Goal: Task Accomplishment & Management: Use online tool/utility

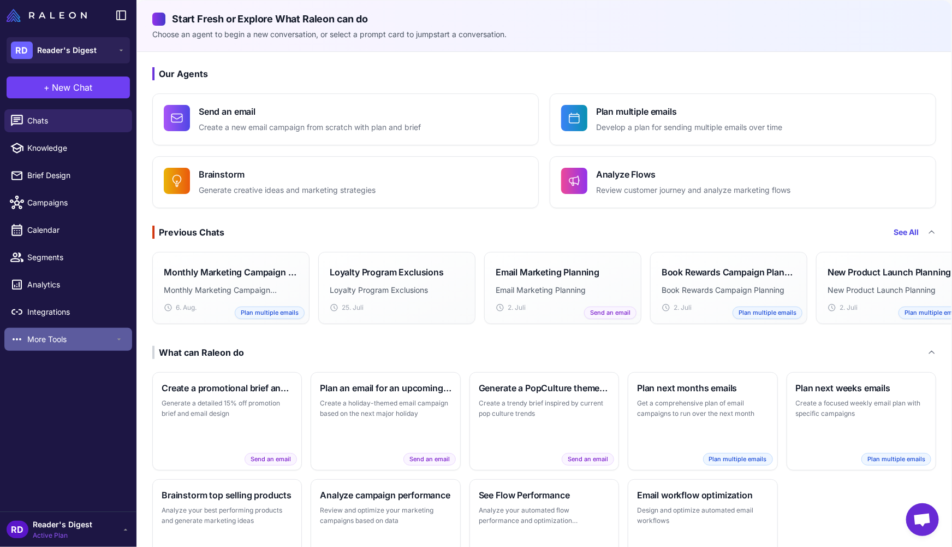
click at [43, 336] on span "More Tools" at bounding box center [70, 339] width 87 height 12
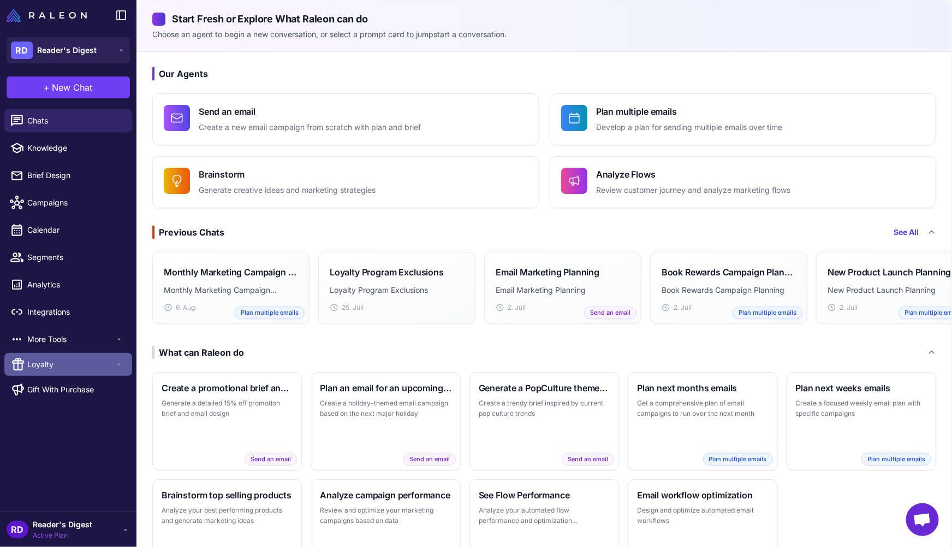
click at [84, 364] on span "Loyalty" at bounding box center [70, 364] width 87 height 12
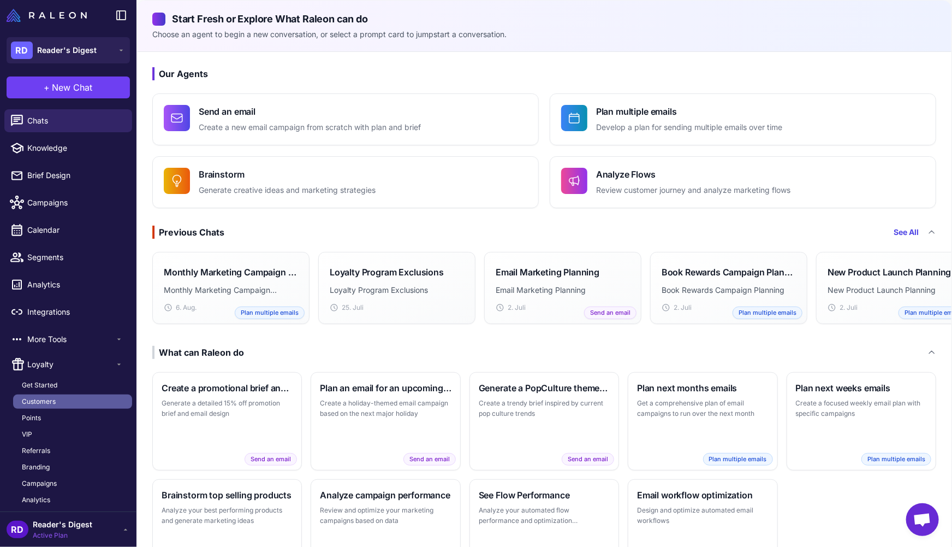
click at [51, 401] on span "Customers" at bounding box center [39, 401] width 34 height 10
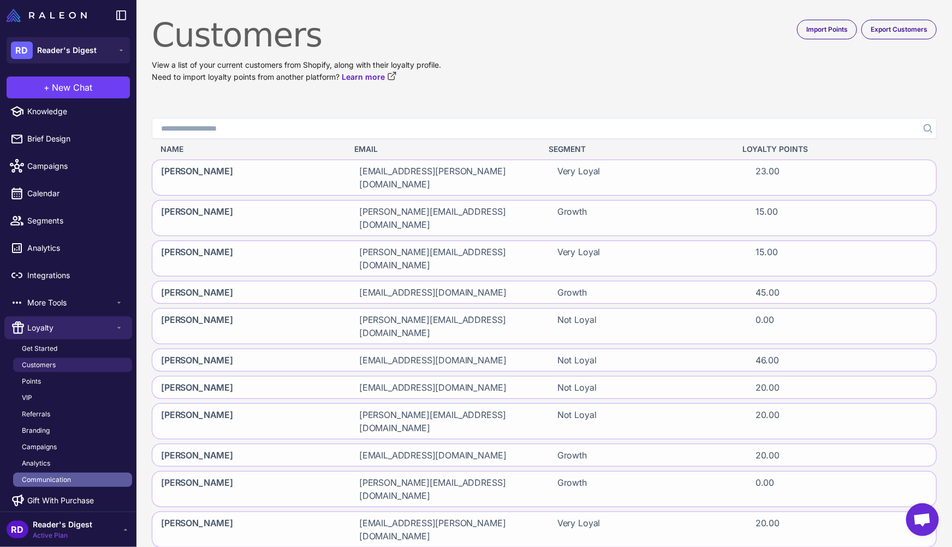
scroll to position [43, 0]
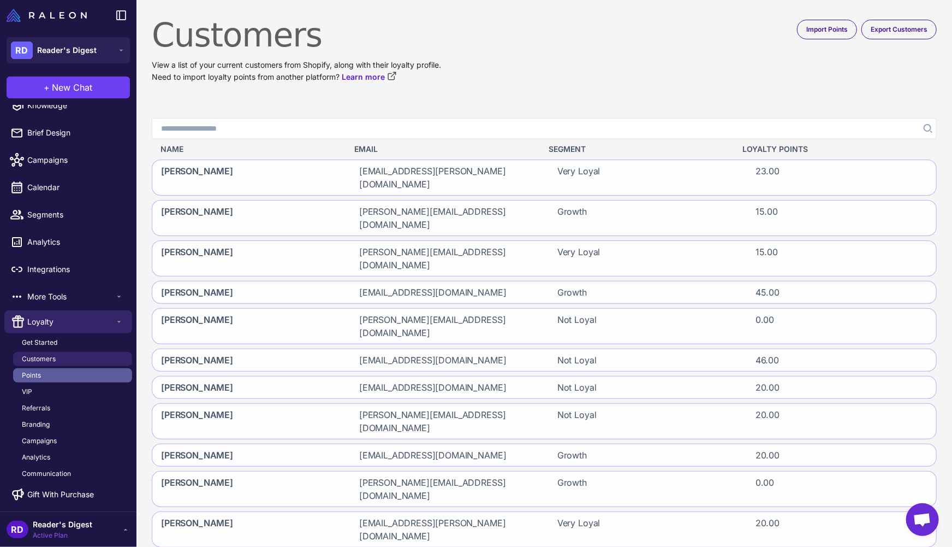
click at [37, 372] on span "Points" at bounding box center [31, 375] width 19 height 10
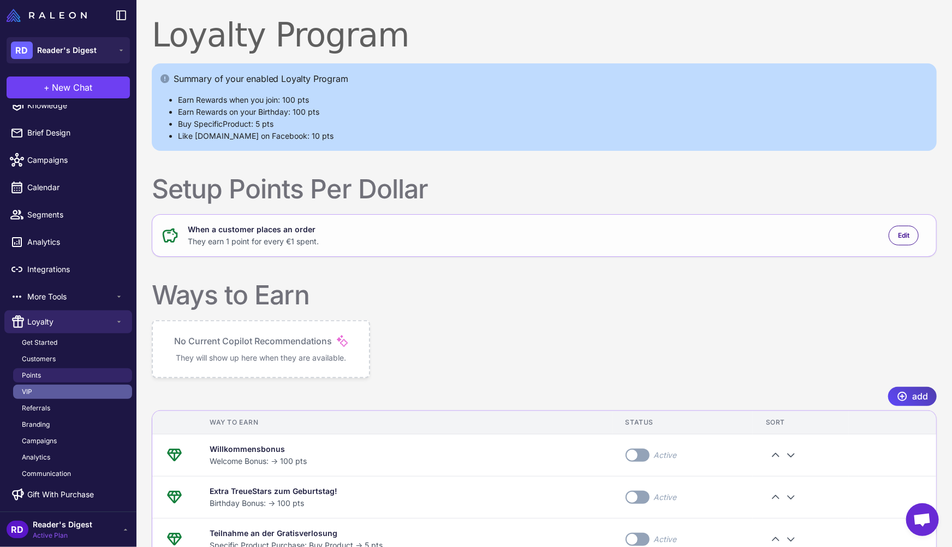
click at [27, 389] on span "VIP" at bounding box center [27, 392] width 10 height 10
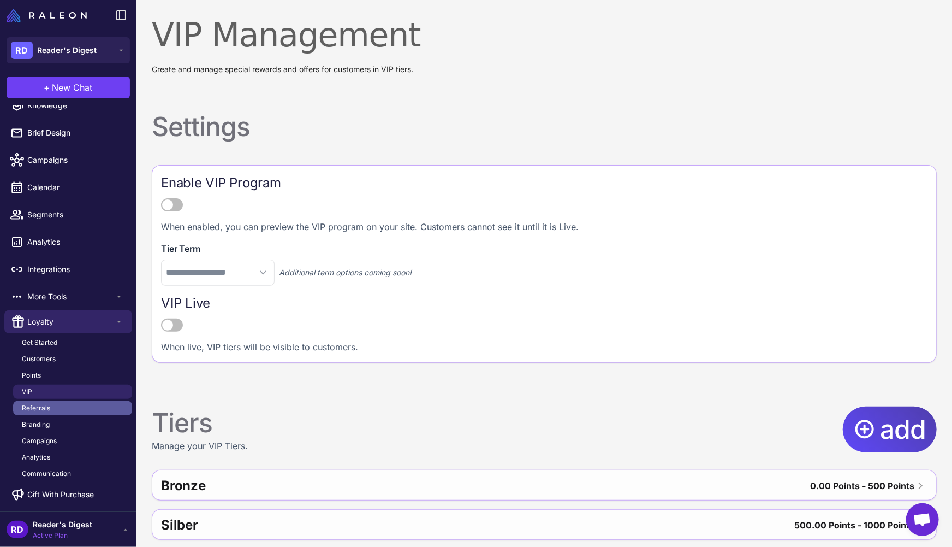
click at [45, 408] on span "Referrals" at bounding box center [36, 408] width 28 height 10
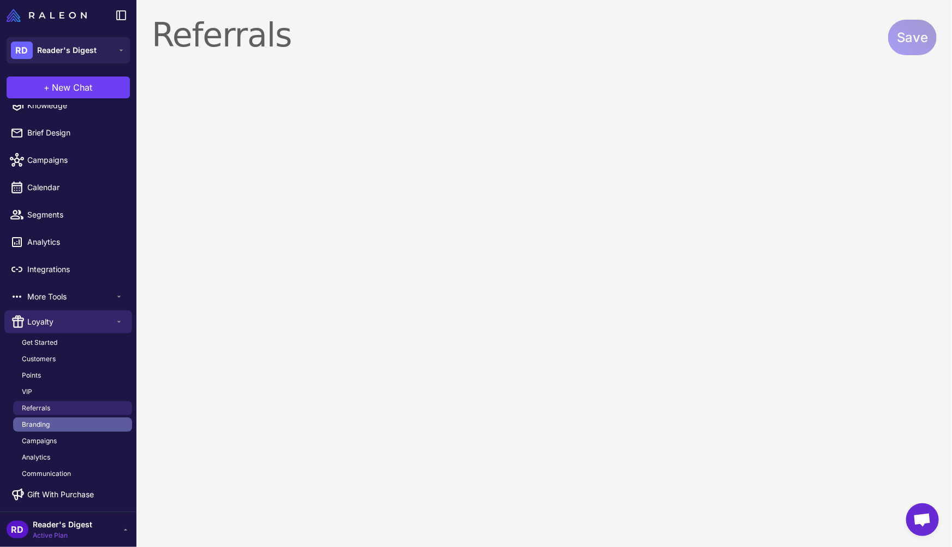
select select "******"
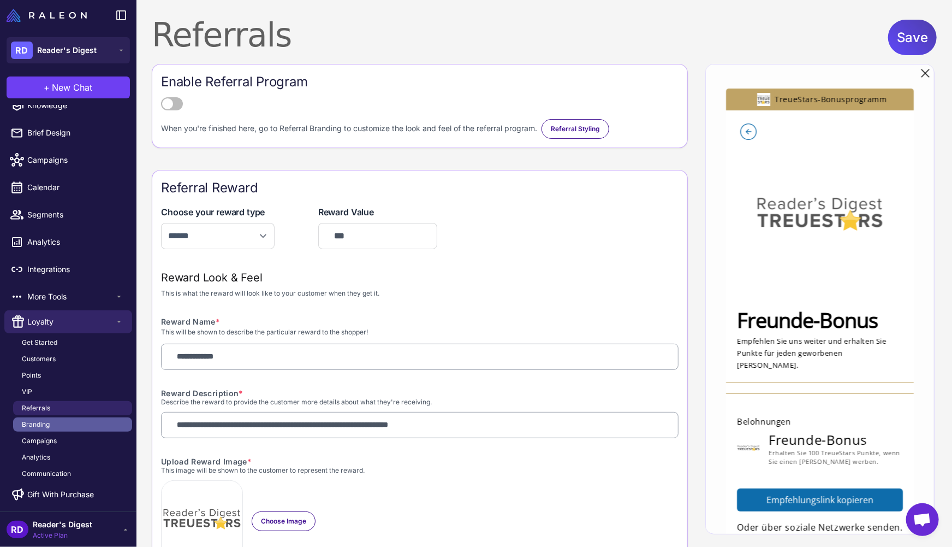
click at [48, 419] on span "Branding" at bounding box center [36, 424] width 28 height 10
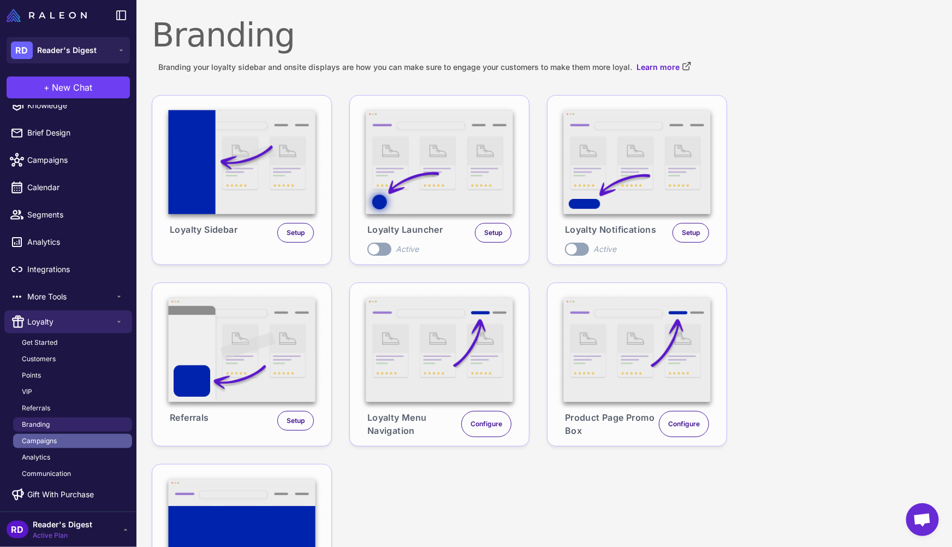
click at [44, 440] on span "Campaigns" at bounding box center [39, 441] width 35 height 10
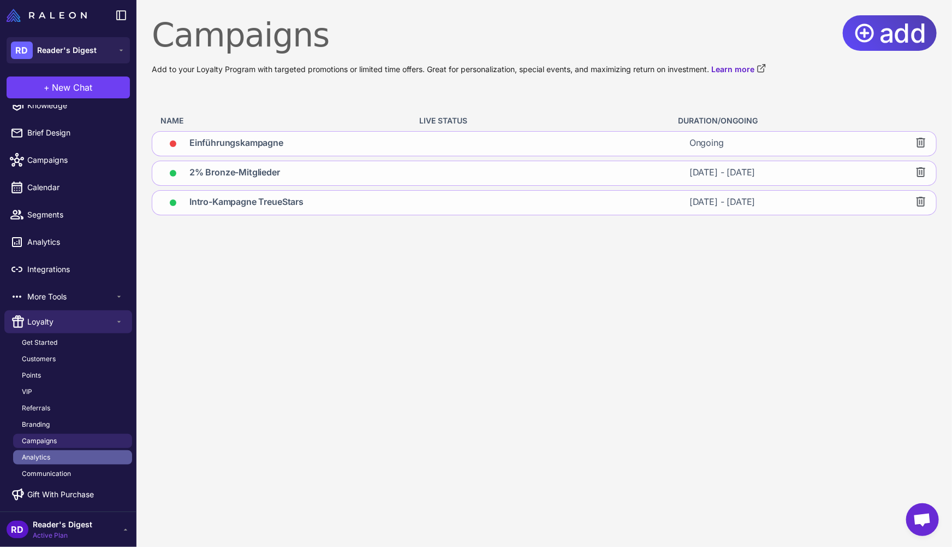
click at [46, 455] on span "Analytics" at bounding box center [36, 457] width 28 height 10
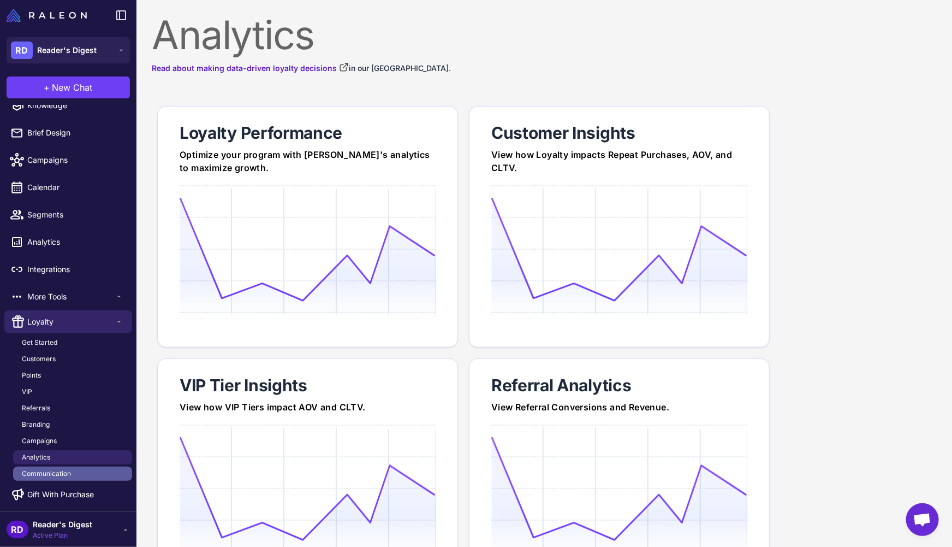
click at [61, 468] on span "Communication" at bounding box center [46, 473] width 49 height 10
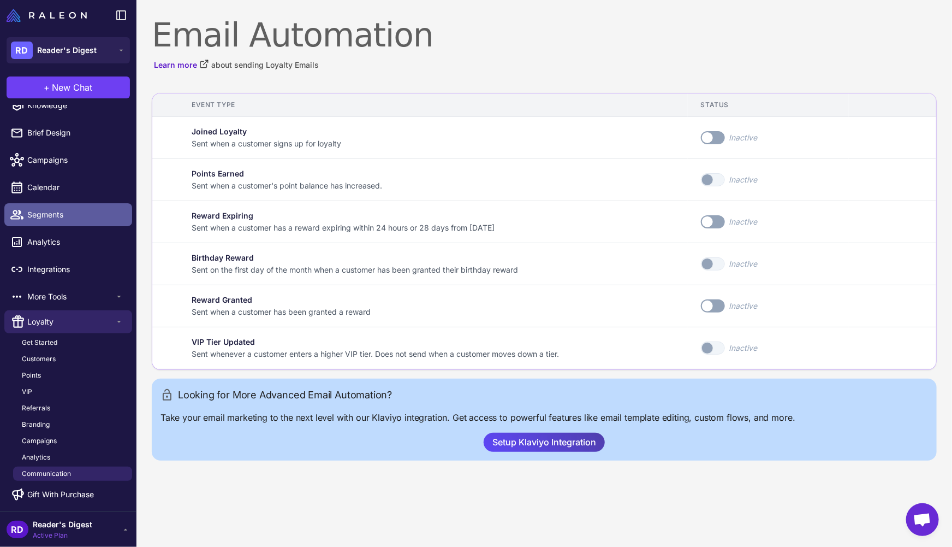
click at [25, 207] on div at bounding box center [20, 214] width 14 height 14
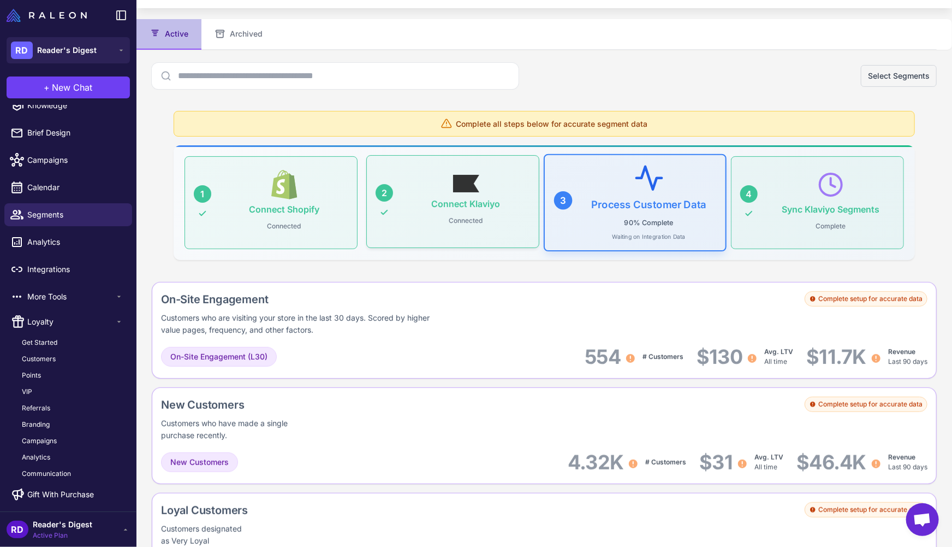
scroll to position [90, 0]
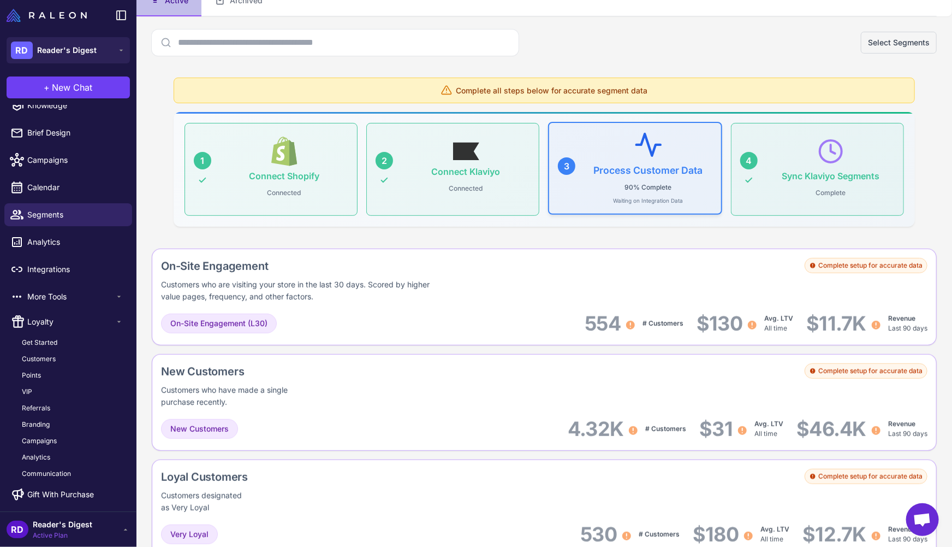
click at [613, 160] on div "Process Customer Data 90% Complete Waiting on Integration Data" at bounding box center [648, 168] width 128 height 73
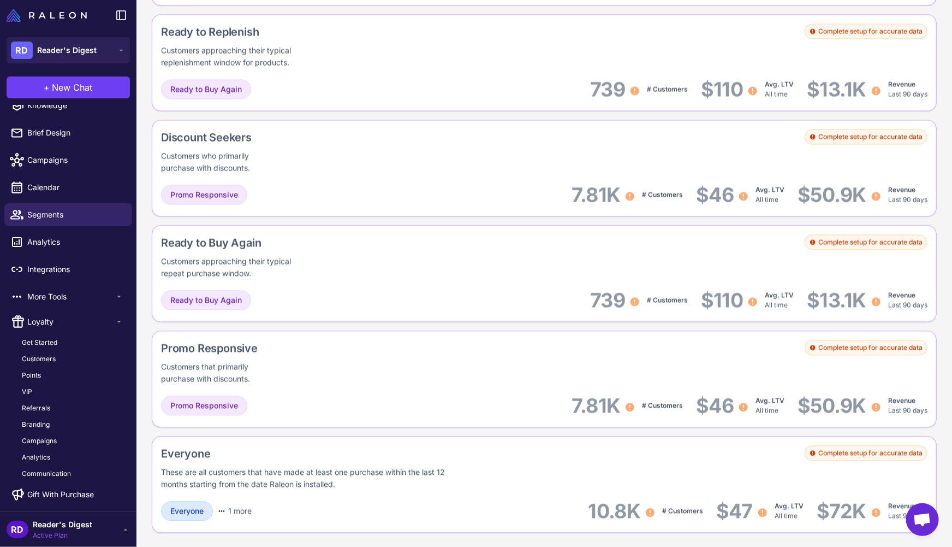
scroll to position [1061, 0]
click at [180, 472] on div "These are all customers that have made at least one purchase within the last 12…" at bounding box center [314, 478] width 307 height 24
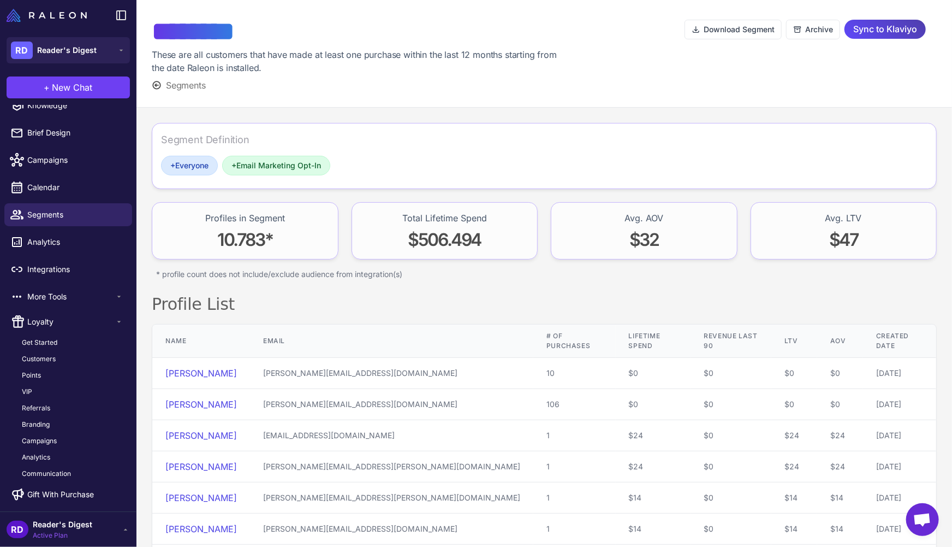
click at [393, 167] on div "+ Everyone + Email Marketing Opt-In" at bounding box center [544, 168] width 767 height 24
click at [156, 85] on icon at bounding box center [157, 85] width 8 height 8
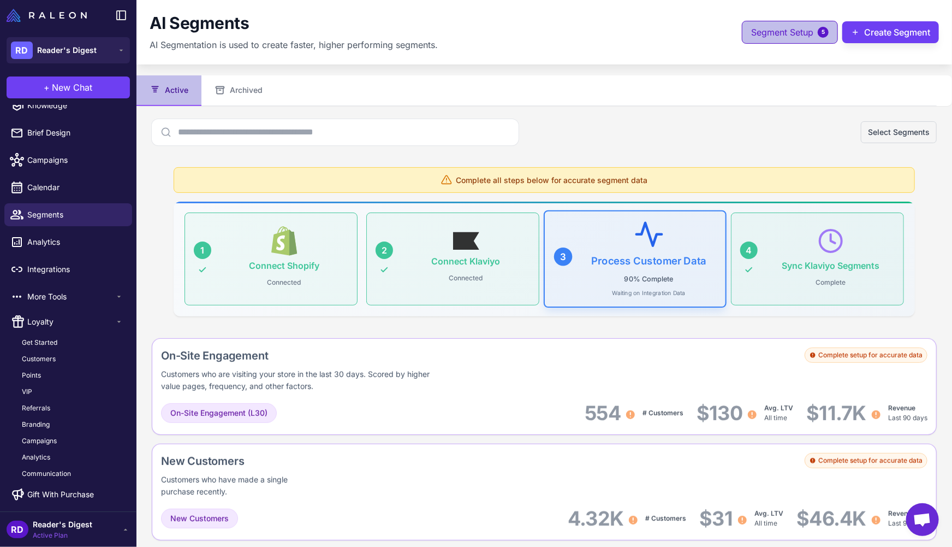
click at [818, 29] on span "5" at bounding box center [823, 32] width 11 height 11
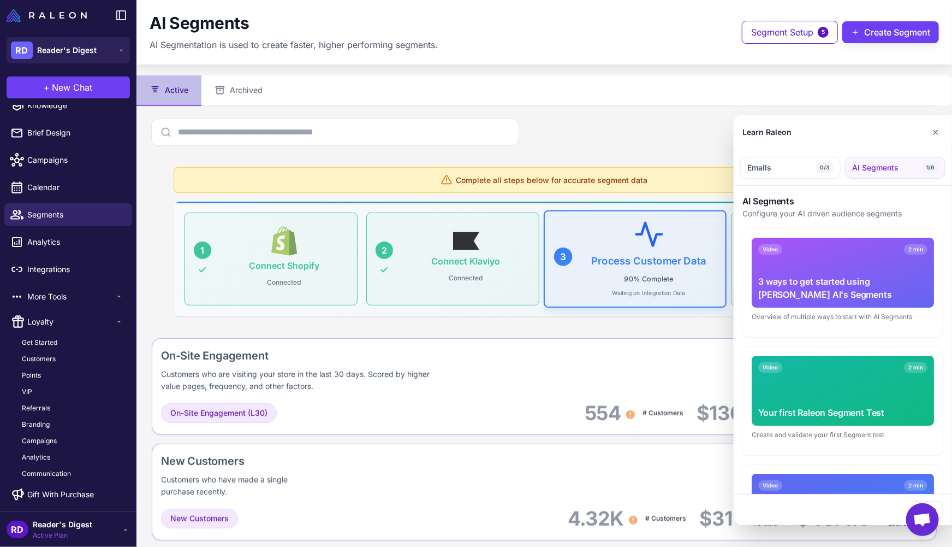
click at [876, 67] on div at bounding box center [476, 273] width 952 height 547
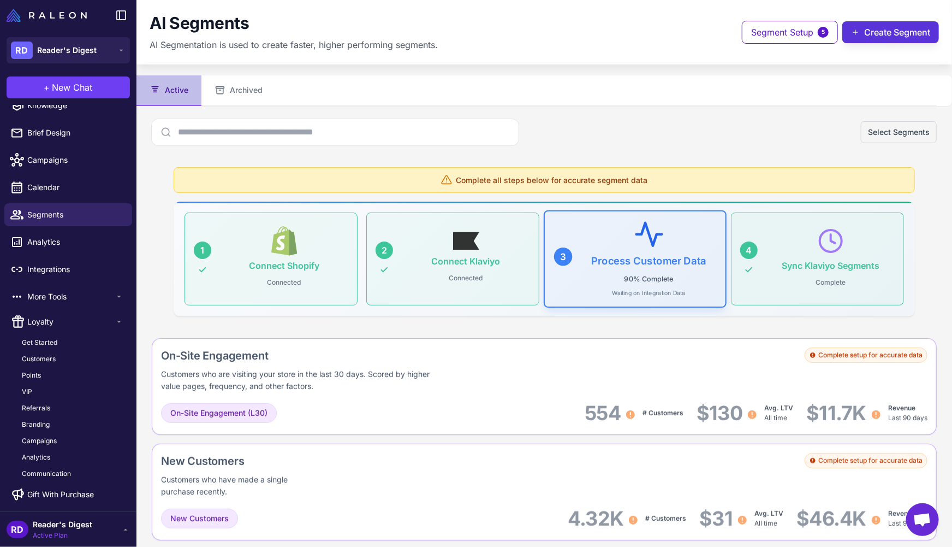
click at [887, 25] on button "Create Segment" at bounding box center [890, 32] width 97 height 22
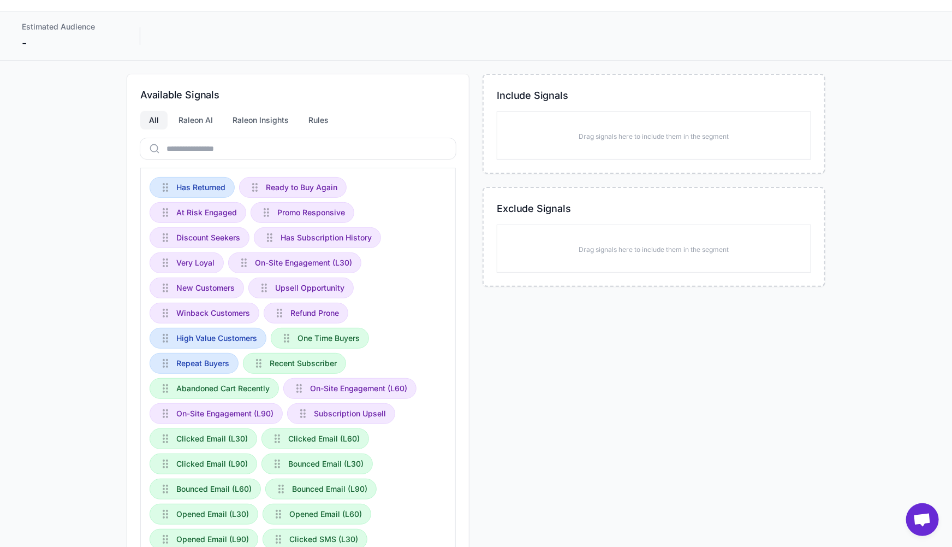
scroll to position [63, 0]
click at [185, 115] on div "Raleon AI" at bounding box center [196, 120] width 52 height 19
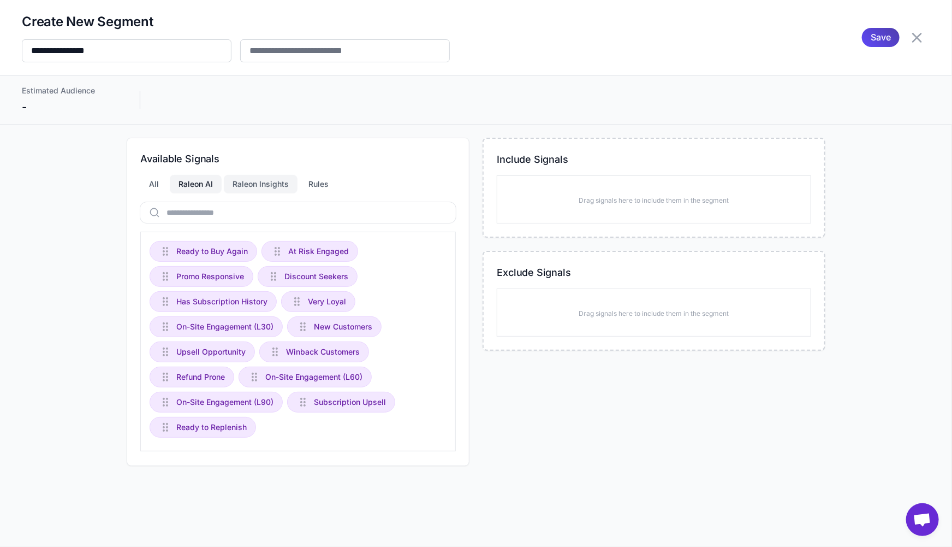
click at [250, 182] on div "Raleon Insights" at bounding box center [261, 184] width 74 height 19
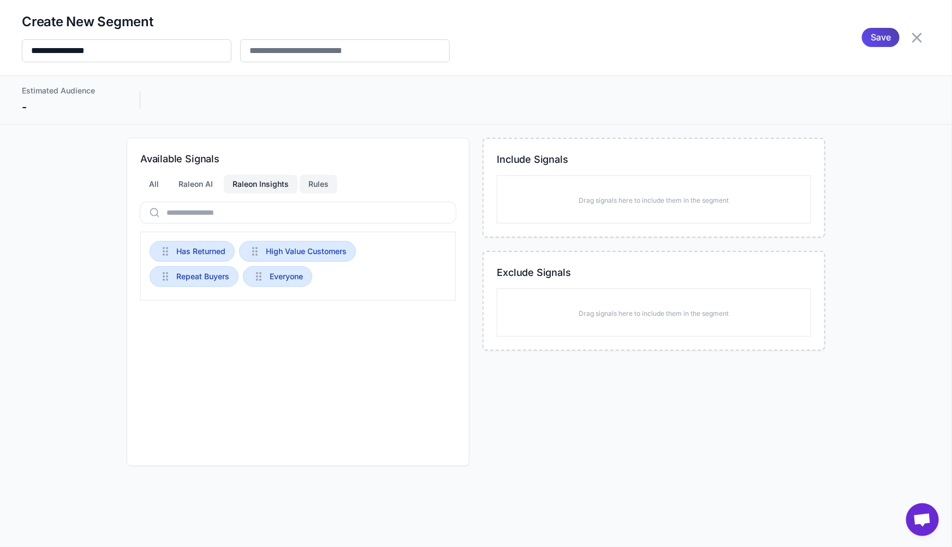
click at [324, 183] on div "Rules" at bounding box center [319, 184] width 38 height 19
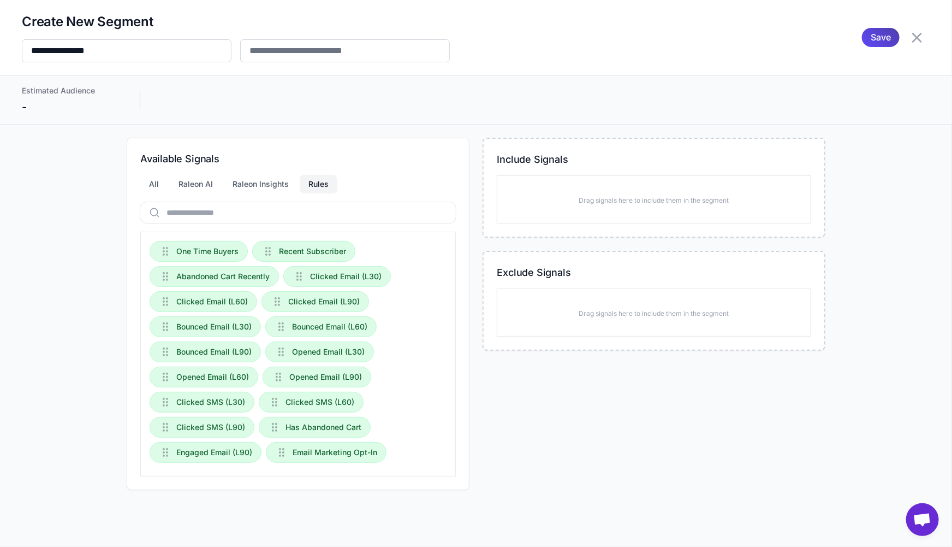
click at [317, 185] on div "Rules" at bounding box center [319, 184] width 38 height 19
click at [265, 184] on div "Raleon Insights" at bounding box center [261, 184] width 74 height 19
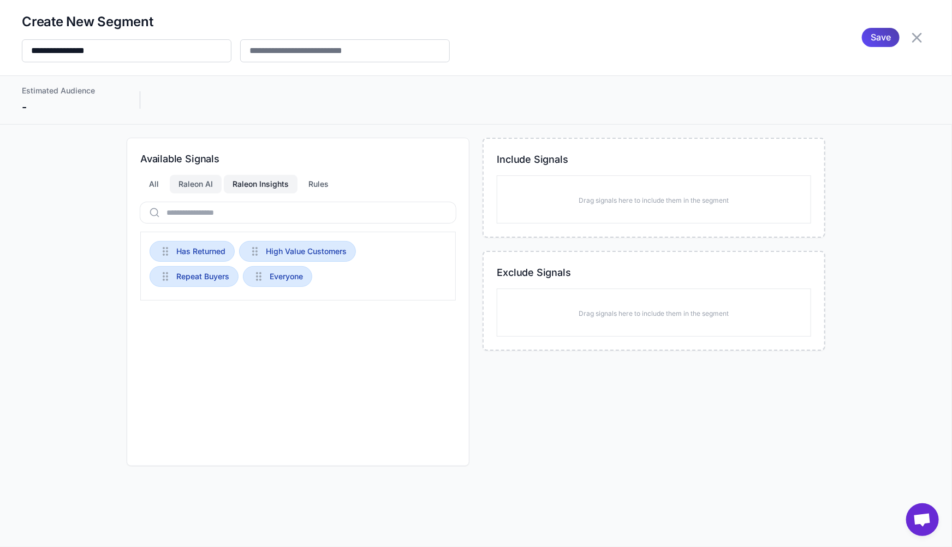
click at [195, 182] on div "Raleon AI" at bounding box center [196, 184] width 52 height 19
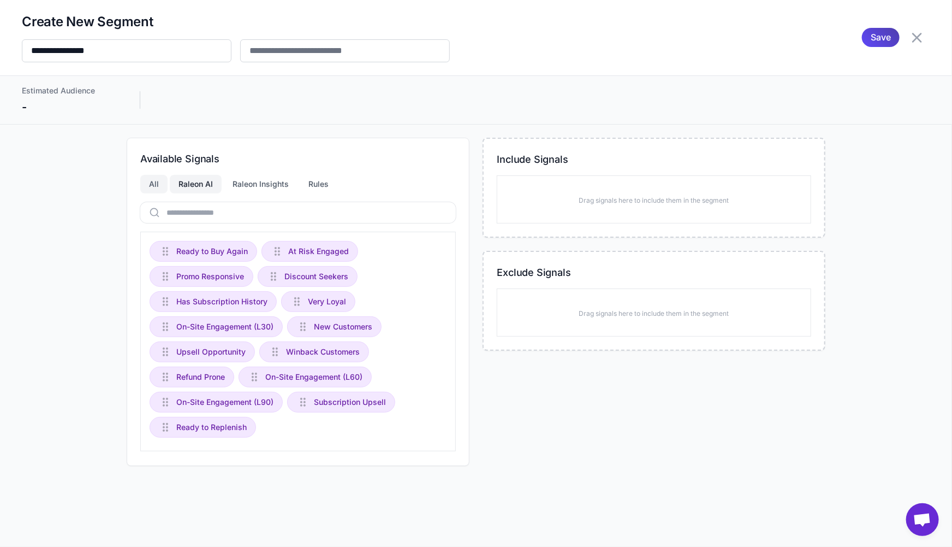
click at [157, 181] on div "All" at bounding box center [153, 184] width 27 height 19
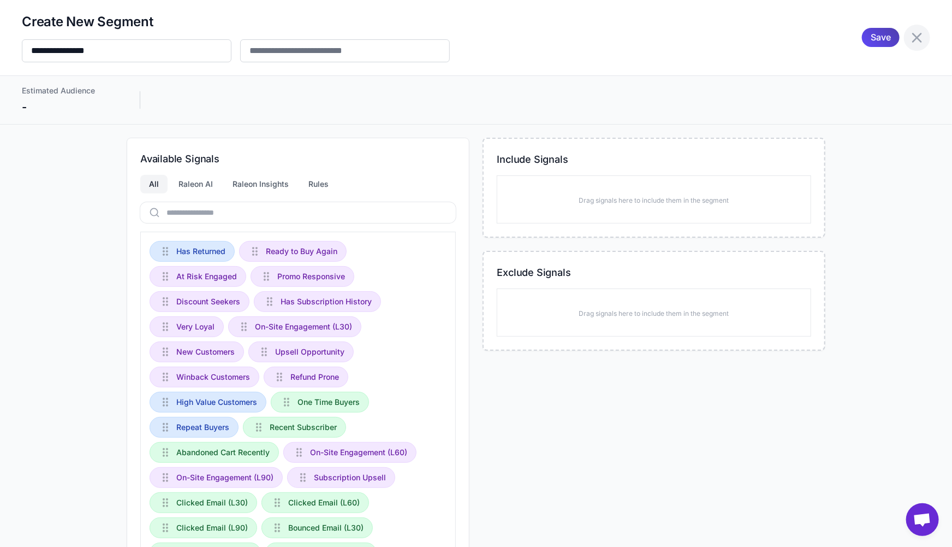
click at [912, 36] on icon at bounding box center [917, 38] width 10 height 10
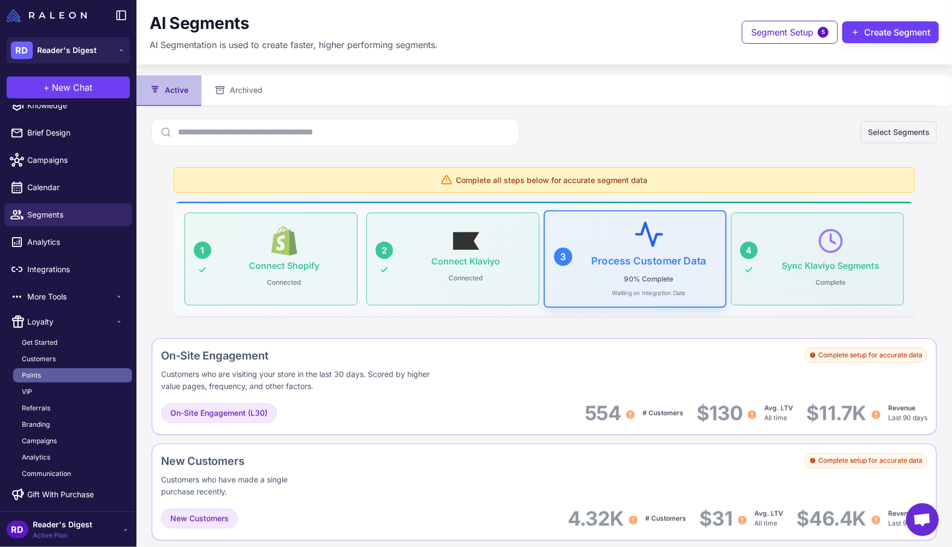
click at [33, 370] on span "Points" at bounding box center [31, 375] width 19 height 10
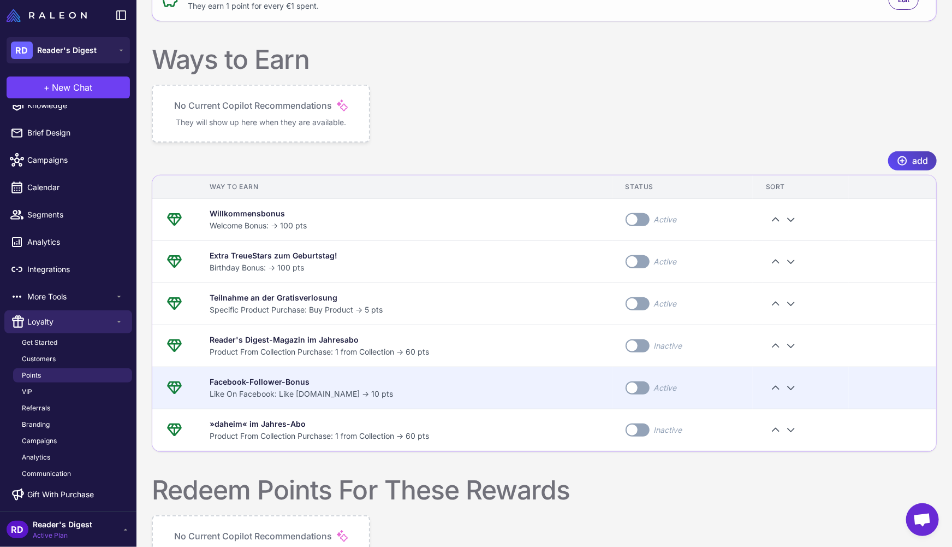
scroll to position [373, 0]
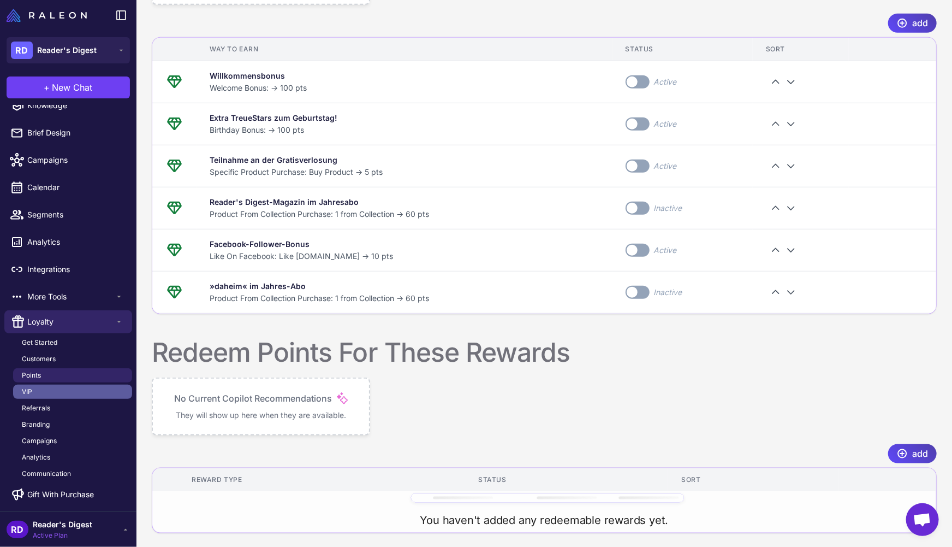
click at [47, 388] on link "VIP" at bounding box center [72, 391] width 119 height 14
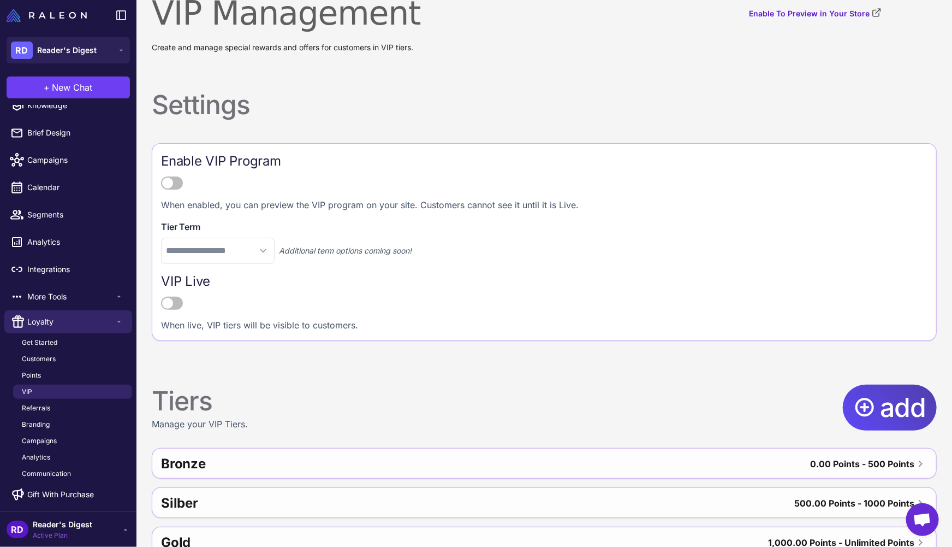
scroll to position [47, 0]
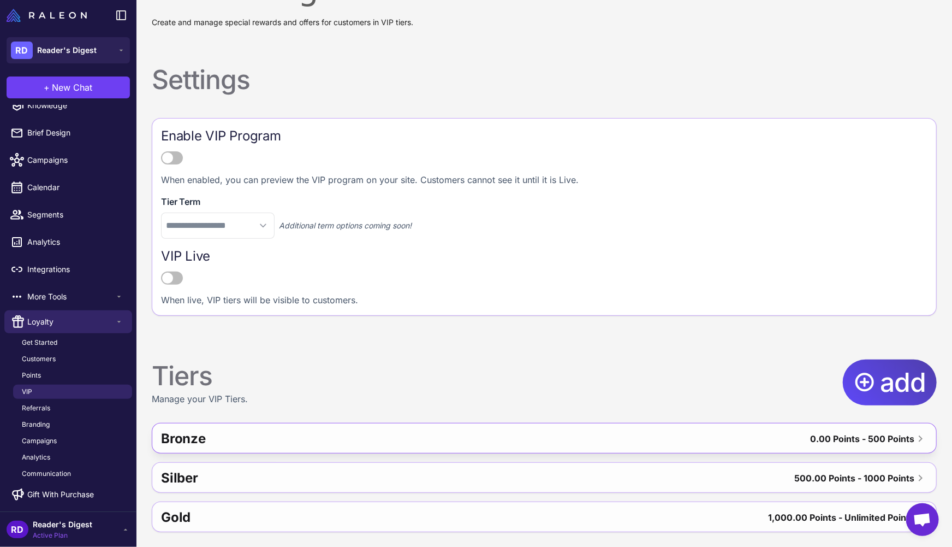
click at [578, 441] on div "Bronze 0.00 Points - 500 Points" at bounding box center [544, 438] width 784 height 31
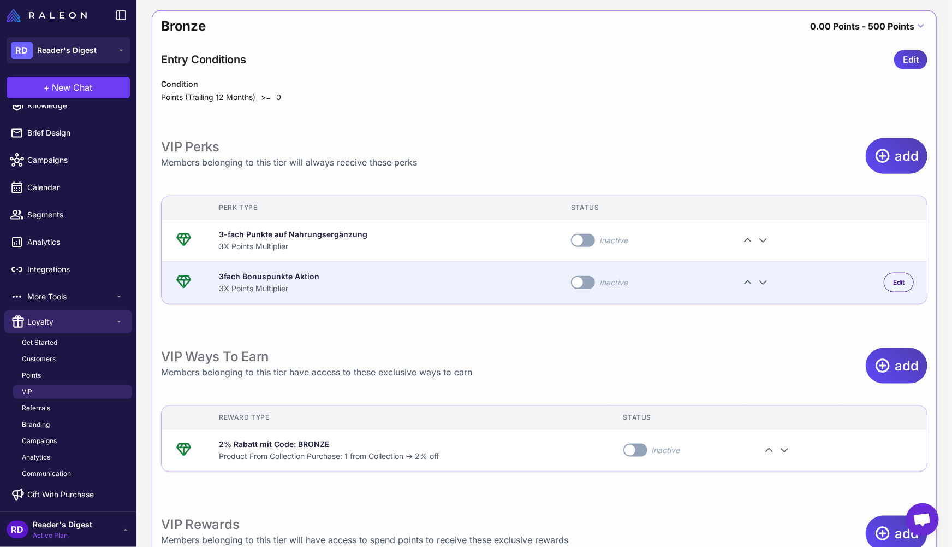
scroll to position [470, 0]
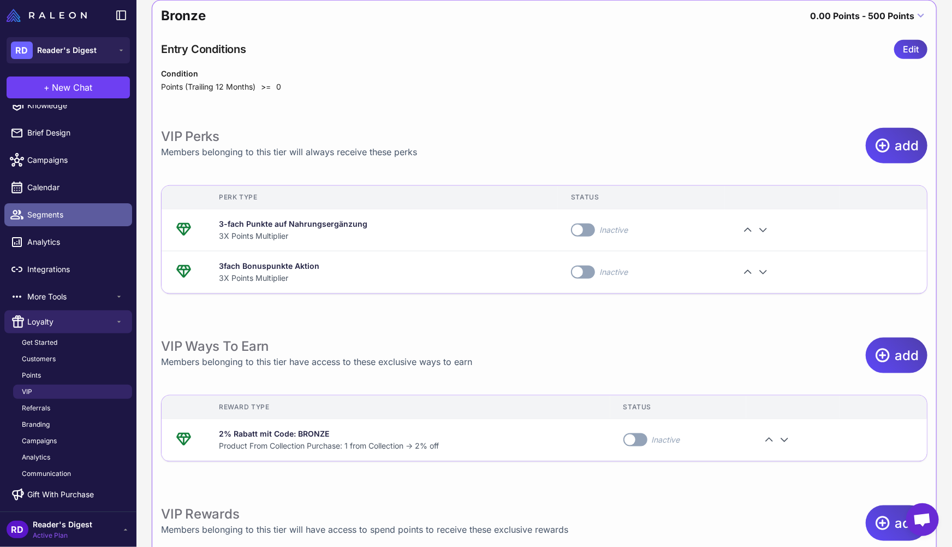
click at [51, 211] on span "Segments" at bounding box center [75, 215] width 96 height 12
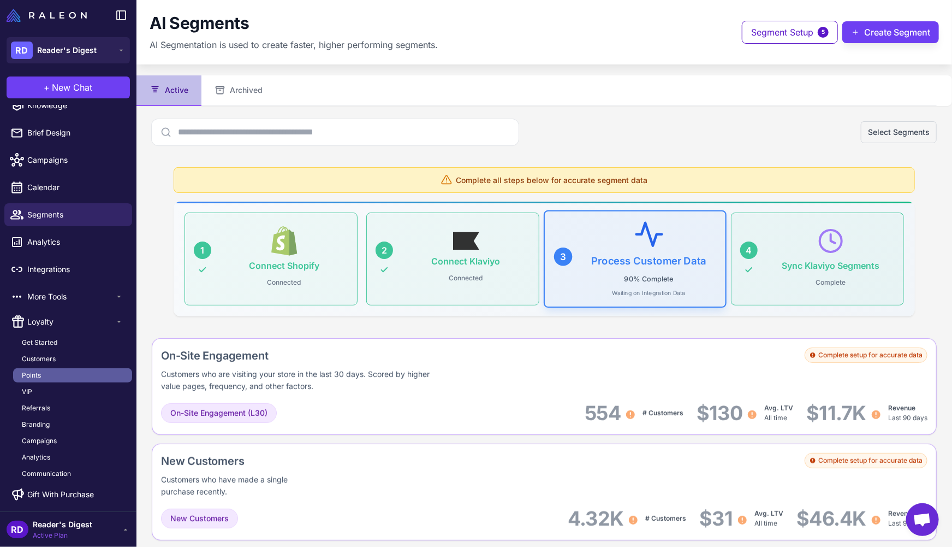
click at [52, 376] on link "Points" at bounding box center [72, 375] width 119 height 14
